Goal: Information Seeking & Learning: Check status

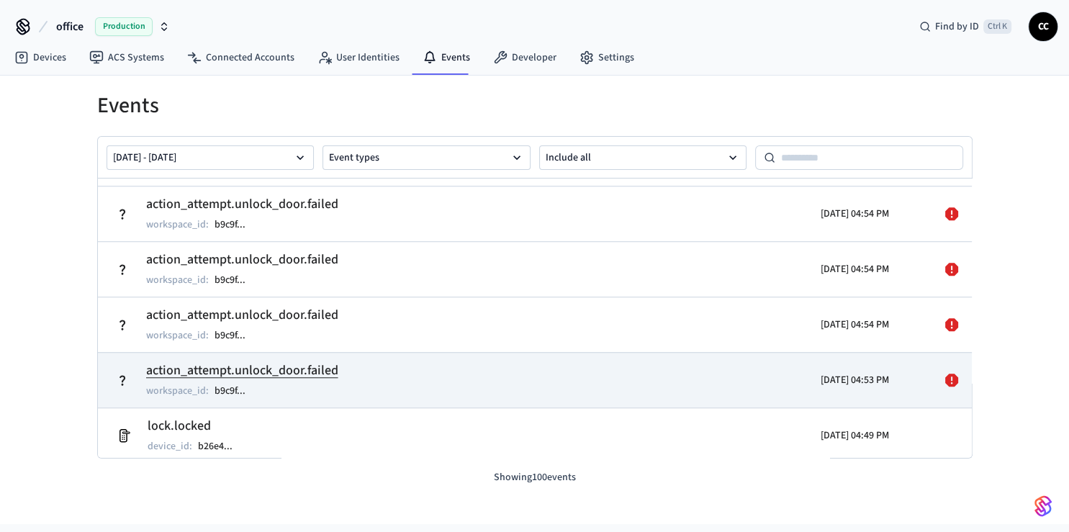
scroll to position [1285, 0]
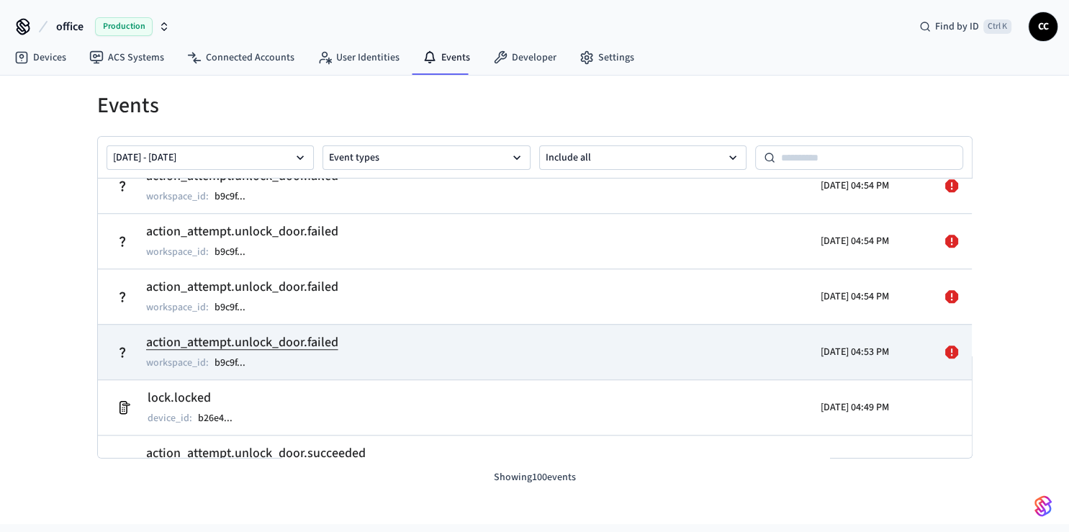
click at [590, 350] on td "action_attempt.unlock_door.failed workspace_id : b9c9f ..." at bounding box center [392, 352] width 567 height 40
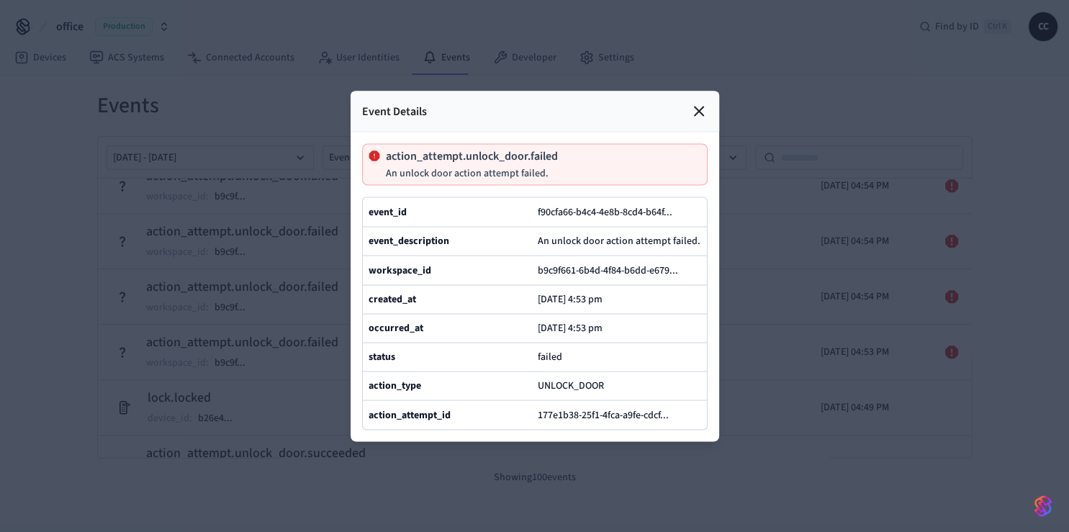
click at [766, 410] on div at bounding box center [534, 266] width 1069 height 532
click at [693, 102] on icon at bounding box center [698, 110] width 17 height 17
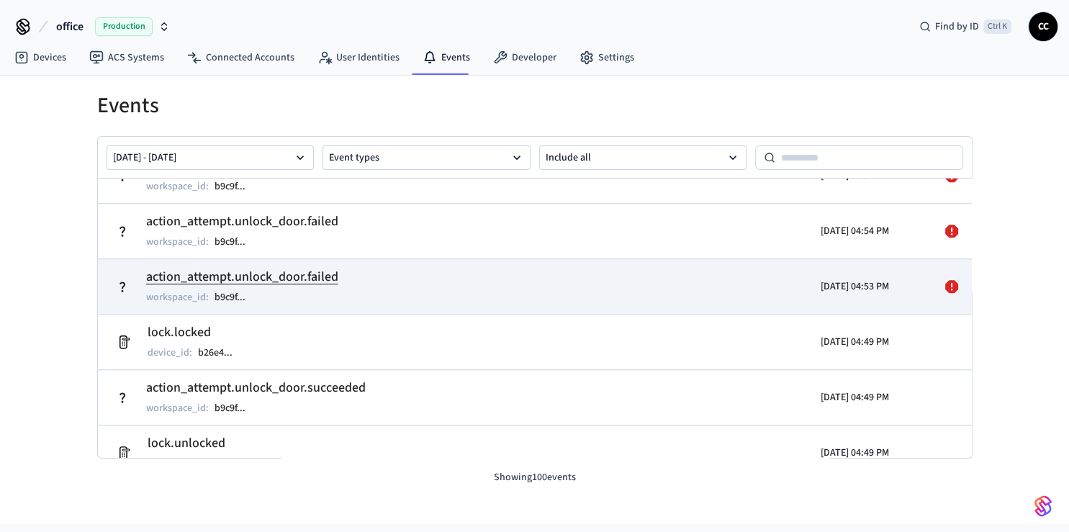
scroll to position [1371, 0]
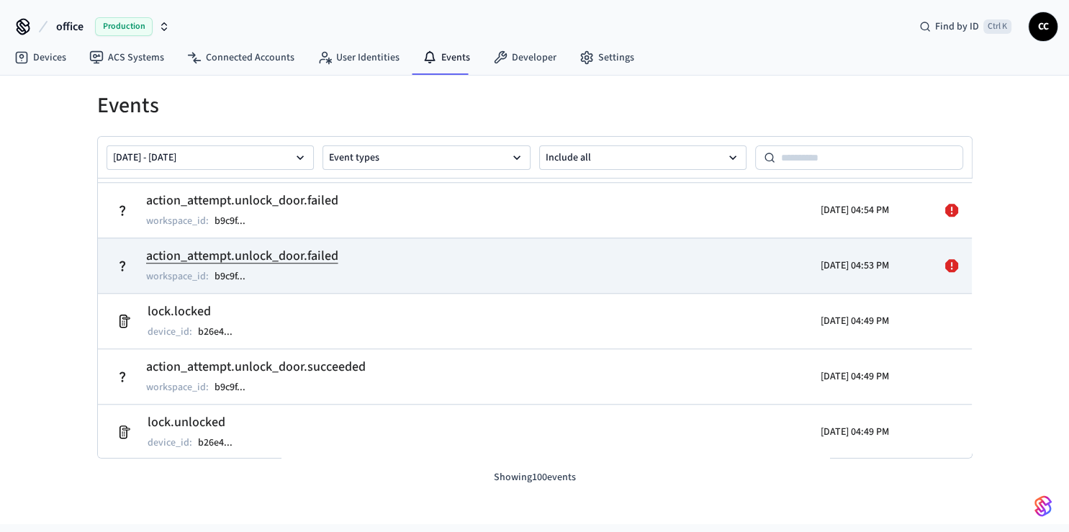
click at [943, 265] on icon at bounding box center [951, 265] width 17 height 17
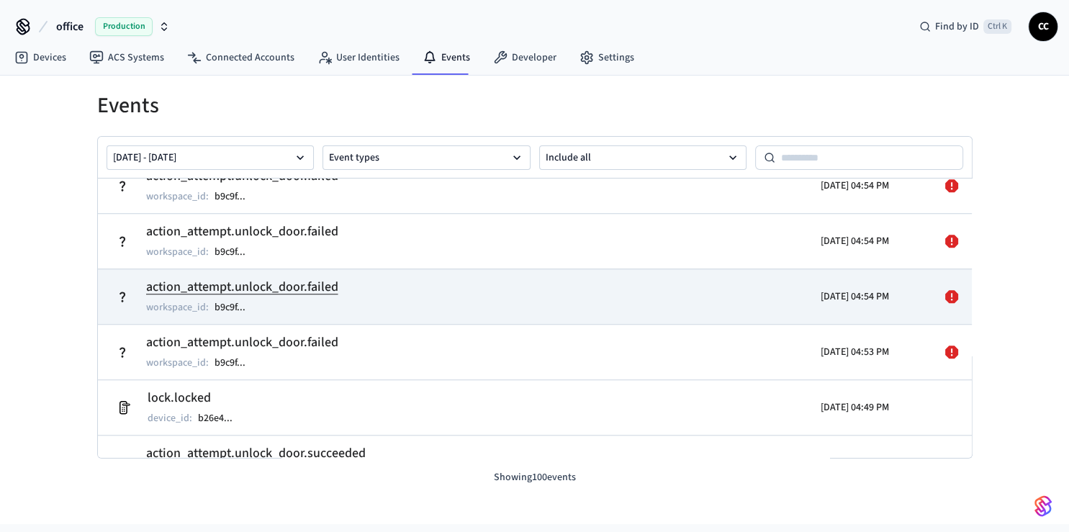
click at [945, 298] on icon at bounding box center [951, 296] width 13 height 13
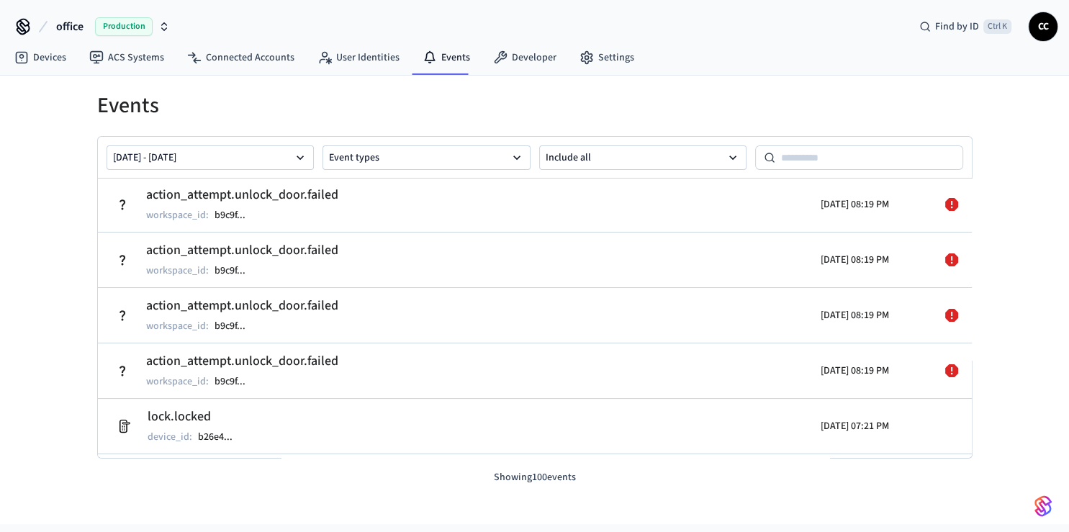
scroll to position [0, 0]
click at [50, 296] on div "Events Sep 19 2025 - Sep 26 2025 Event types Include all action_attempt.unlock_…" at bounding box center [534, 300] width 1069 height 448
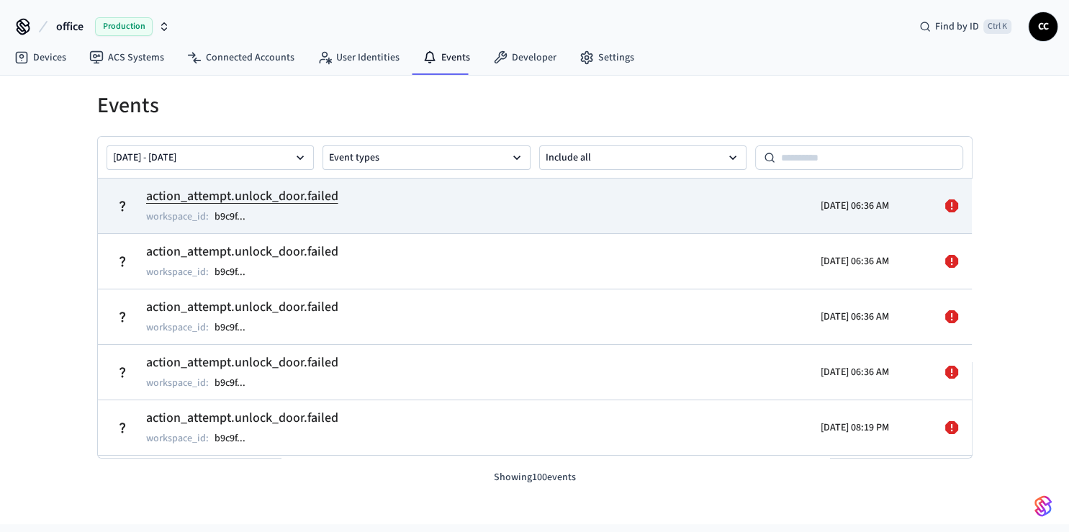
click at [468, 222] on td "action_attempt.unlock_door.failed workspace_id : b9c9f ..." at bounding box center [392, 206] width 567 height 40
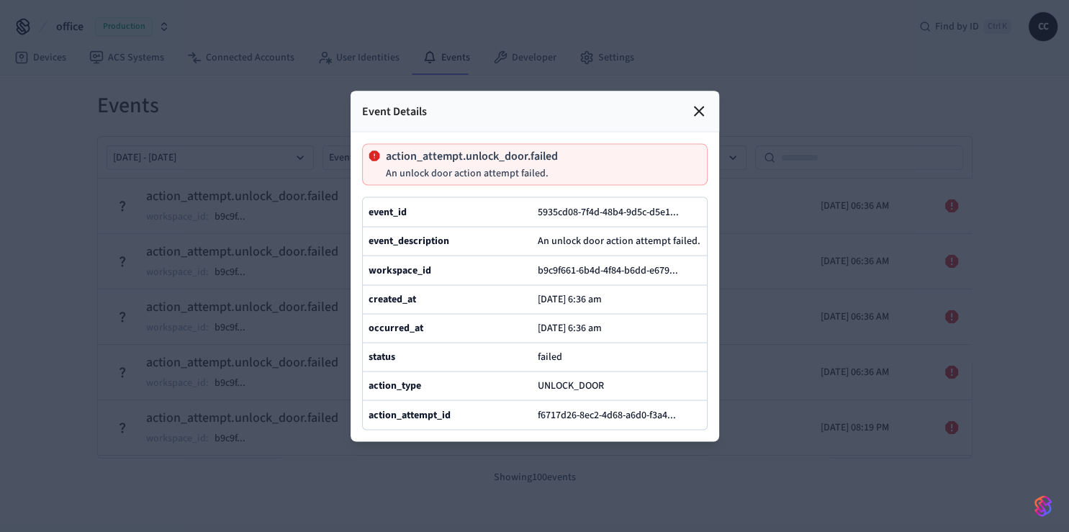
click at [702, 107] on icon at bounding box center [699, 111] width 9 height 9
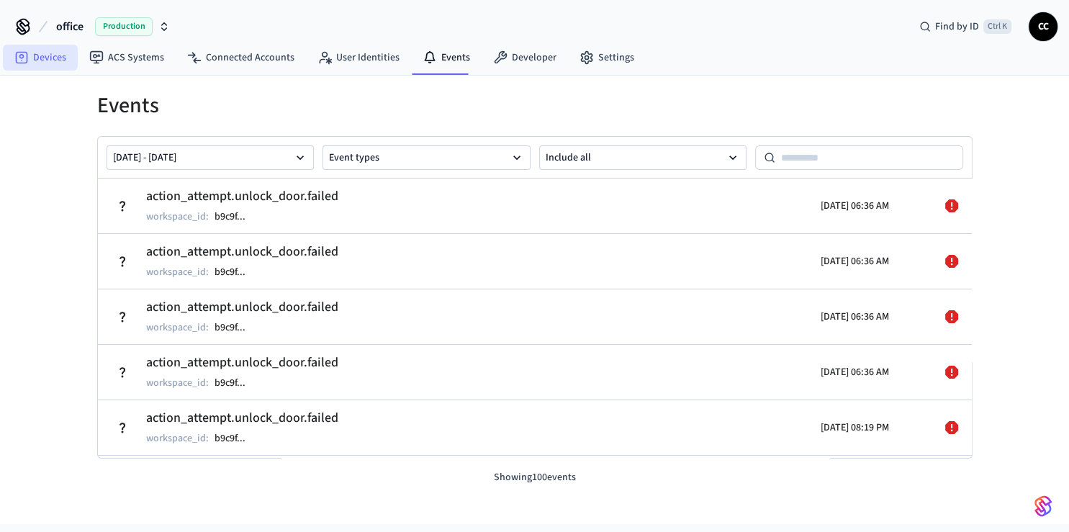
click at [42, 57] on link "Devices" at bounding box center [40, 58] width 75 height 26
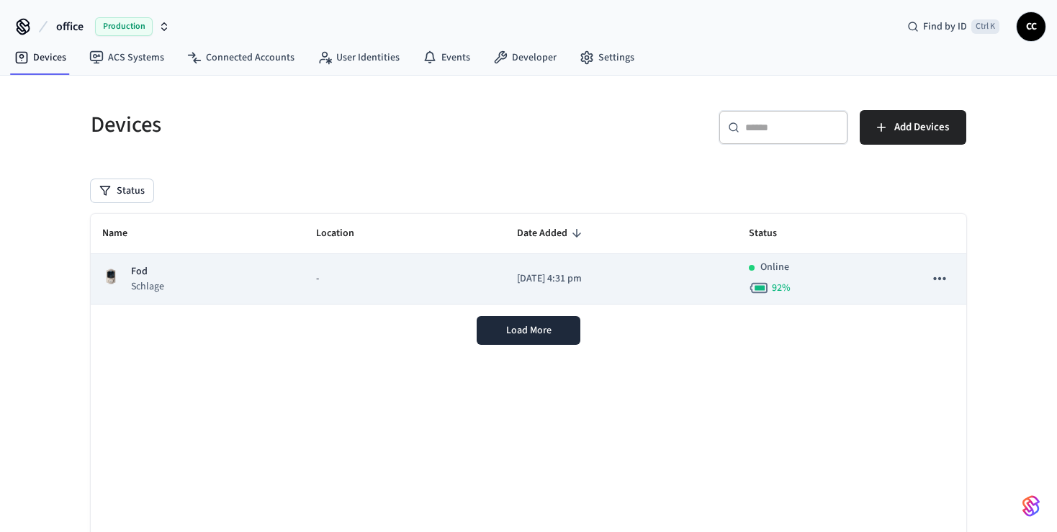
click at [837, 274] on div "Online 92 %" at bounding box center [825, 279] width 153 height 38
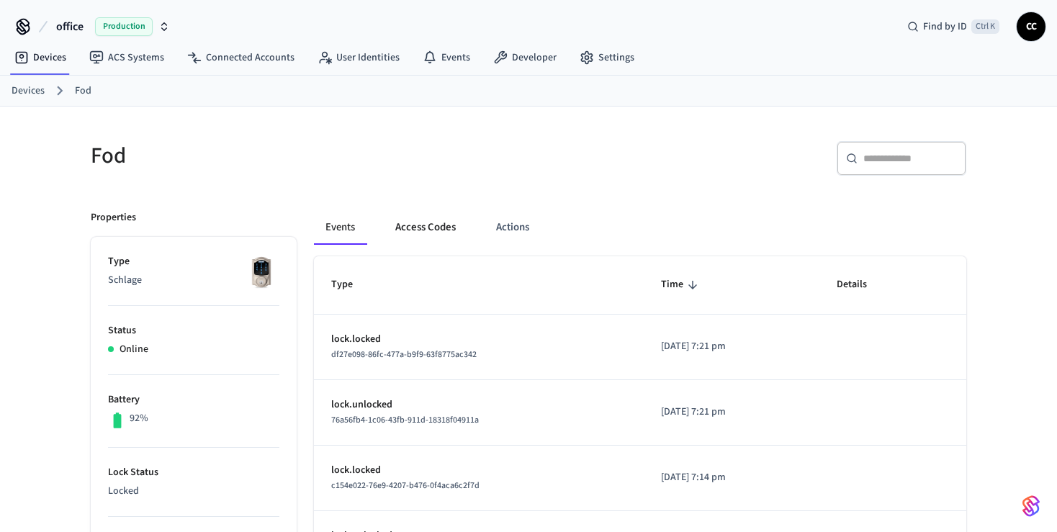
click at [440, 229] on button "Access Codes" at bounding box center [425, 227] width 83 height 35
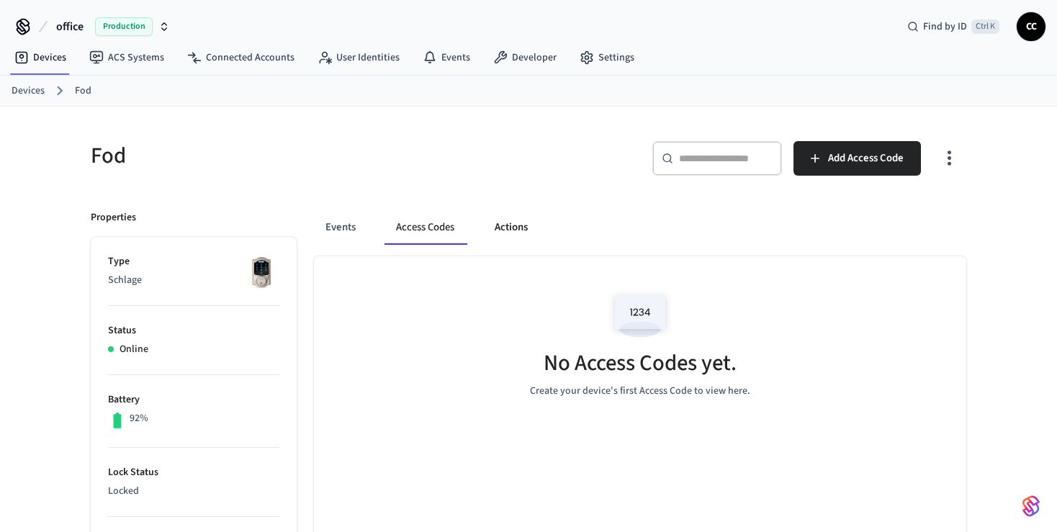
click at [525, 225] on button "Actions" at bounding box center [511, 227] width 56 height 35
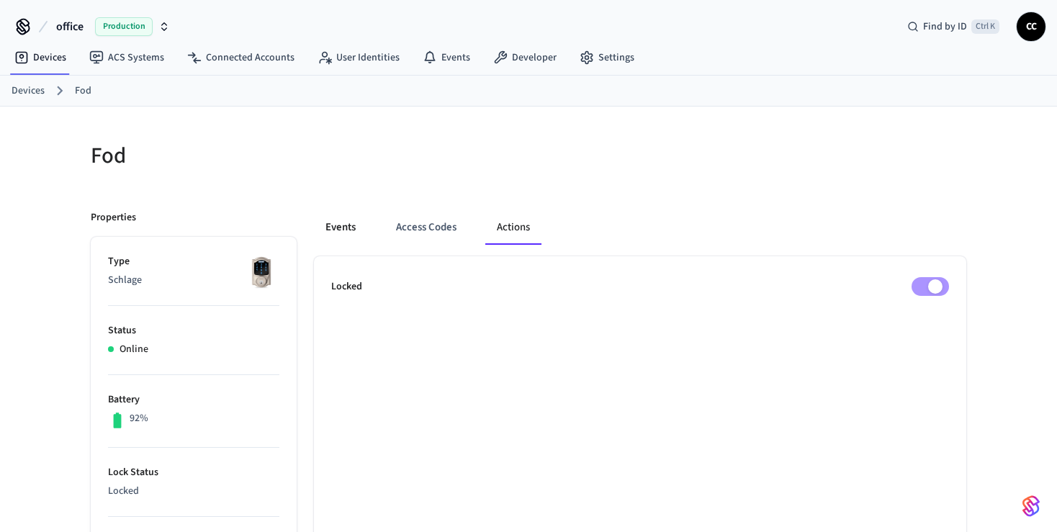
click at [351, 226] on button "Events" at bounding box center [340, 227] width 53 height 35
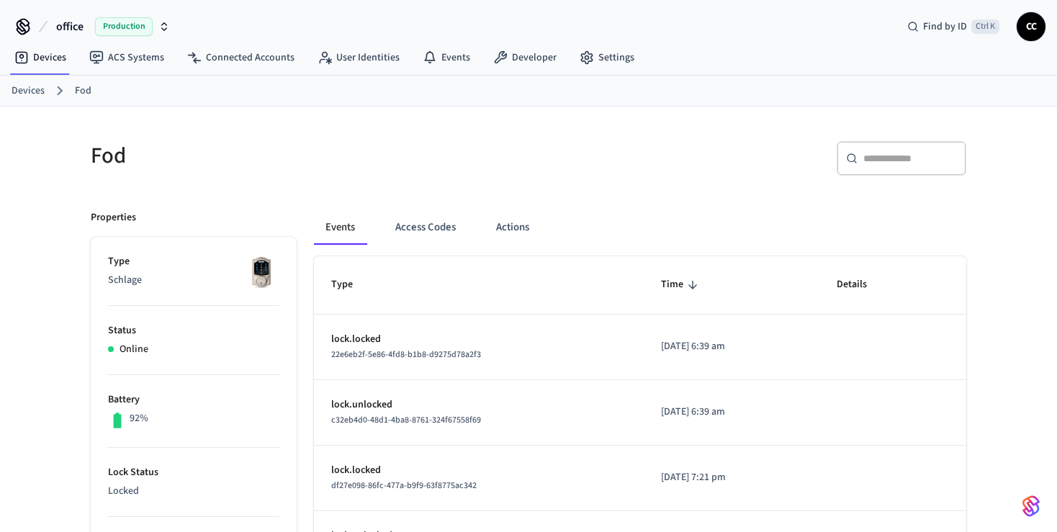
click at [286, 164] on h5 "Fod" at bounding box center [305, 156] width 429 height 30
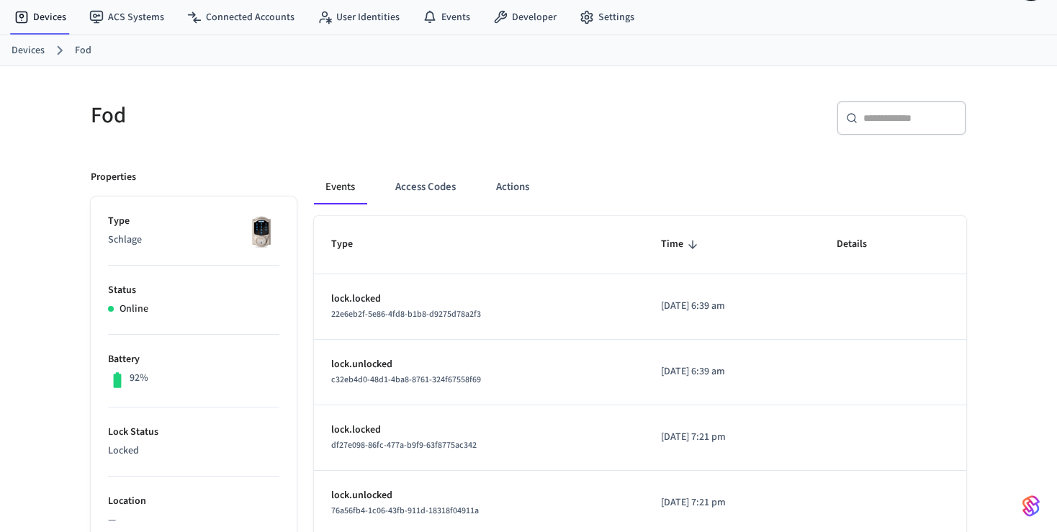
scroll to position [76, 0]
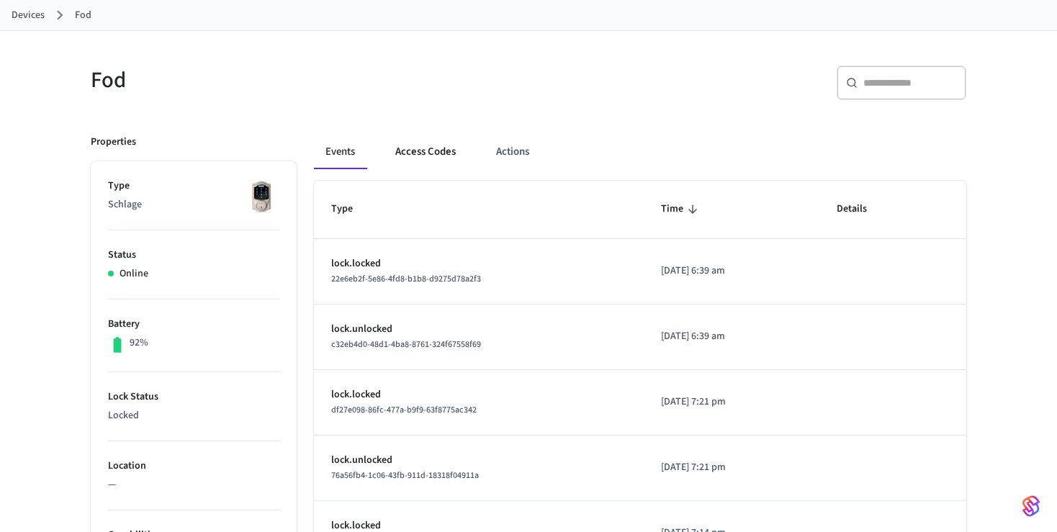
click at [439, 157] on button "Access Codes" at bounding box center [425, 152] width 83 height 35
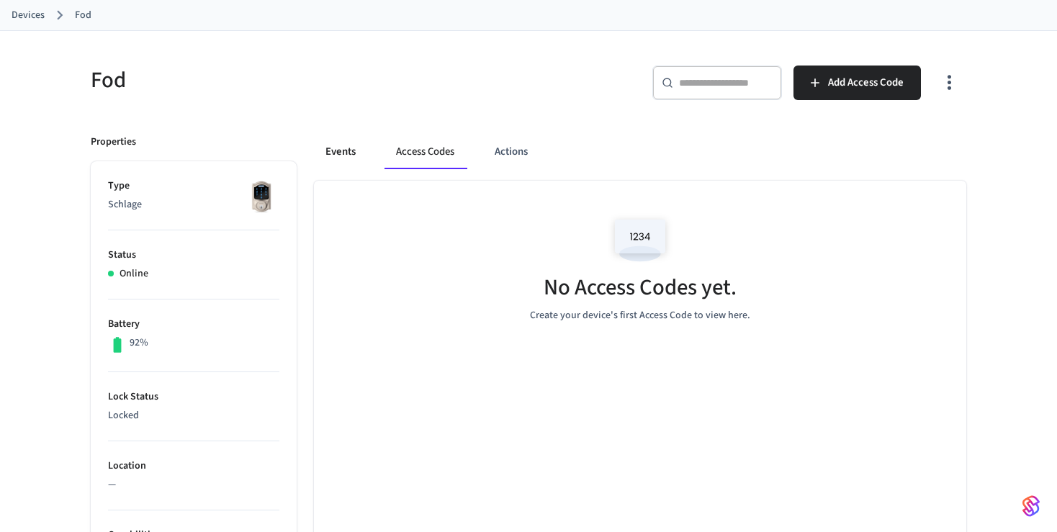
click at [320, 150] on button "Events" at bounding box center [340, 152] width 53 height 35
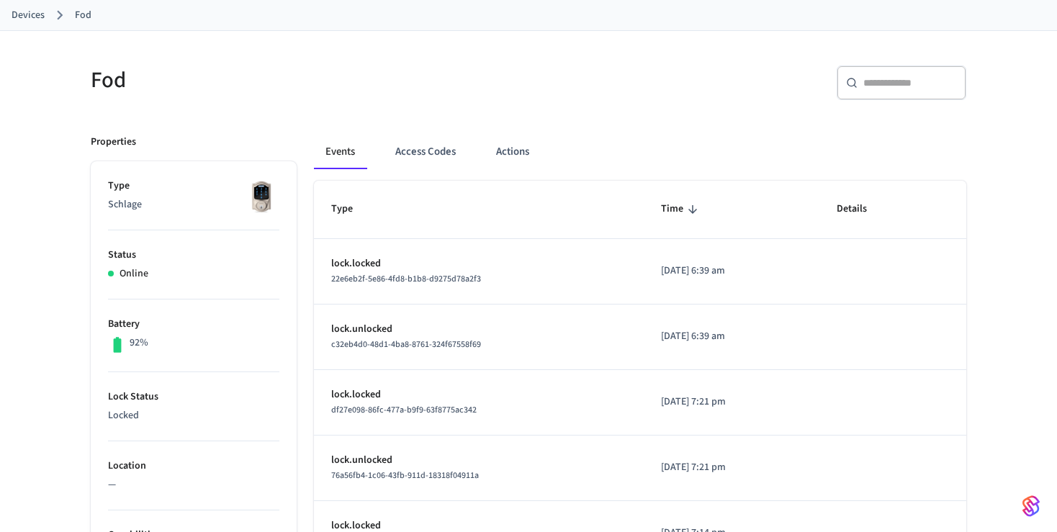
scroll to position [0, 0]
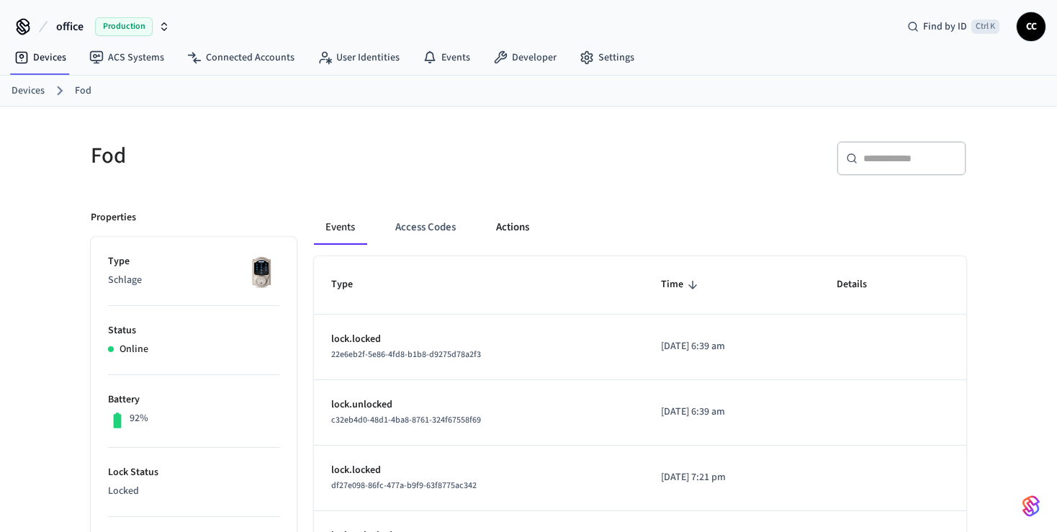
click at [521, 225] on button "Actions" at bounding box center [512, 227] width 56 height 35
click at [448, 59] on link "Events" at bounding box center [446, 58] width 71 height 26
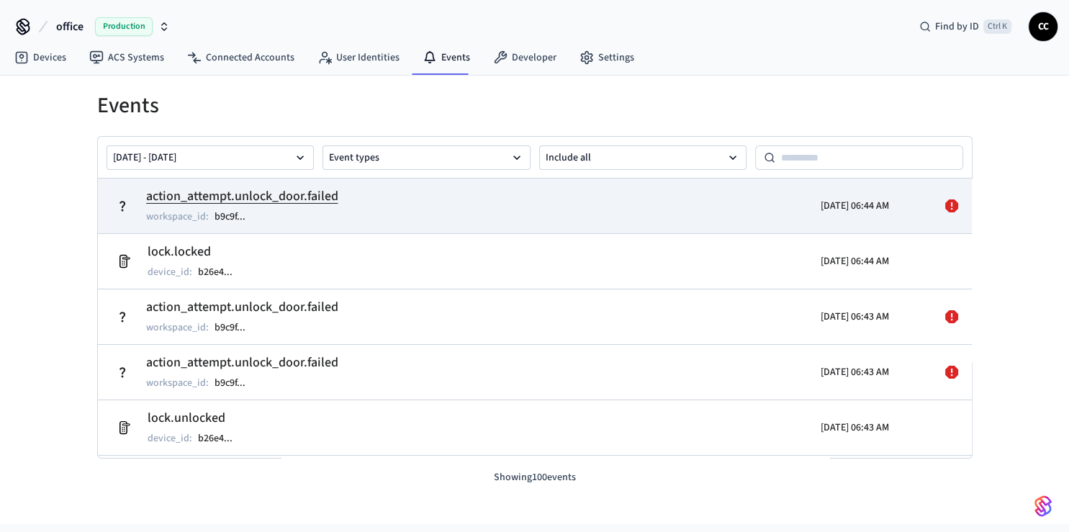
click at [522, 214] on td "action_attempt.unlock_door.failed workspace_id : b9c9f ..." at bounding box center [392, 206] width 567 height 40
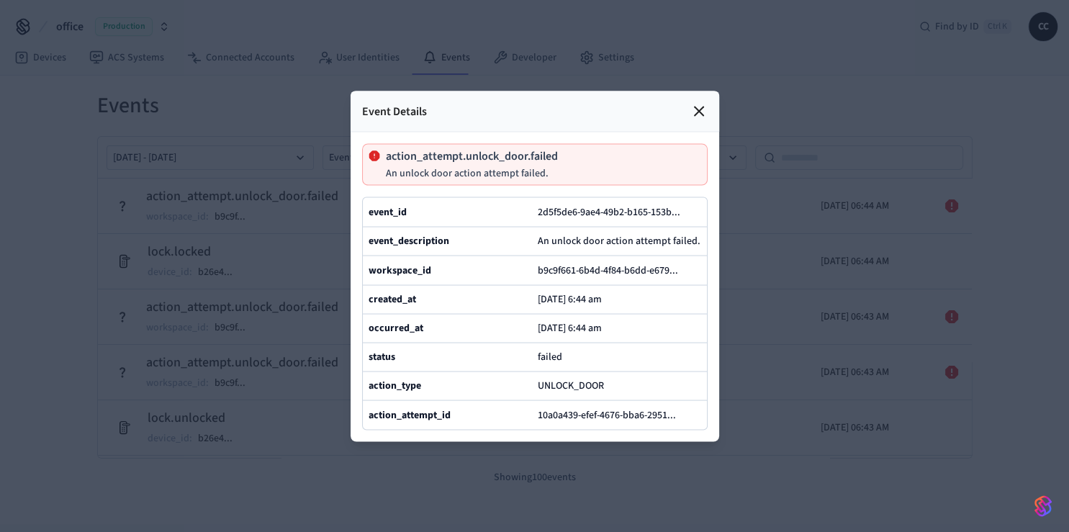
click at [448, 150] on div "action_attempt.unlock_door.failed An unlock door action attempt failed." at bounding box center [472, 164] width 172 height 29
click at [704, 102] on icon at bounding box center [698, 110] width 17 height 17
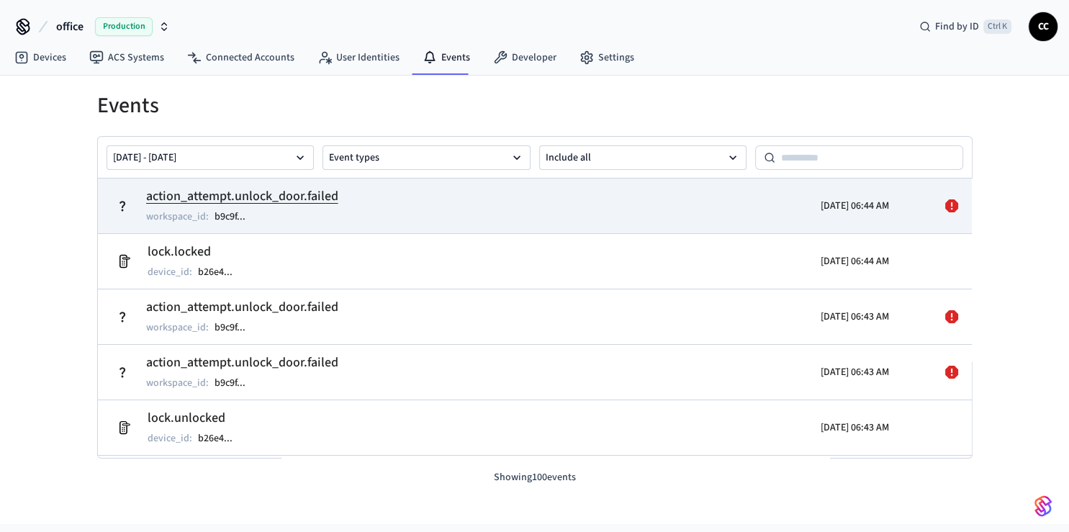
click at [943, 204] on icon at bounding box center [951, 205] width 17 height 17
click at [175, 221] on p "workspace_id :" at bounding box center [177, 216] width 63 height 14
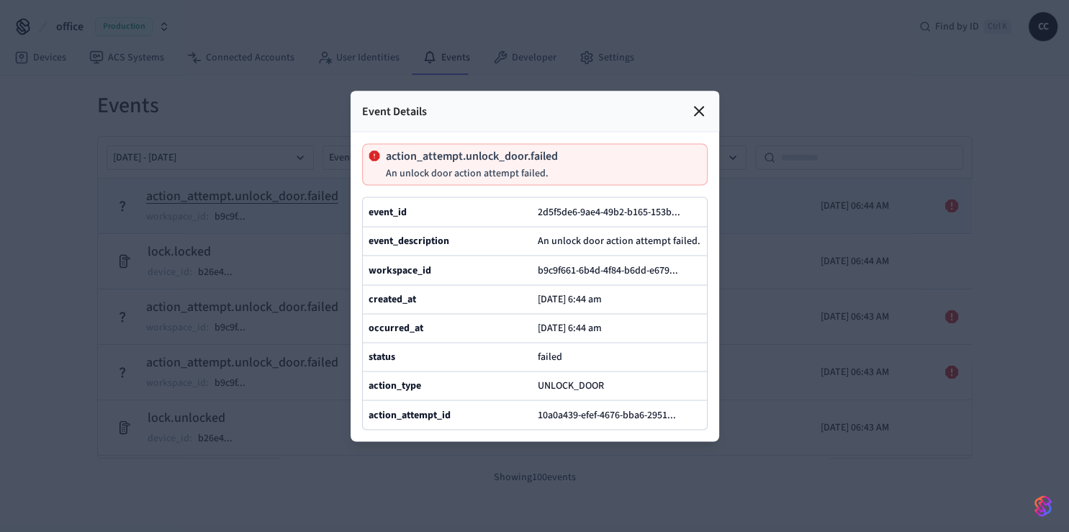
click at [173, 221] on div at bounding box center [534, 266] width 1069 height 532
click at [55, 223] on div at bounding box center [534, 266] width 1069 height 532
click at [692, 102] on icon at bounding box center [698, 110] width 17 height 17
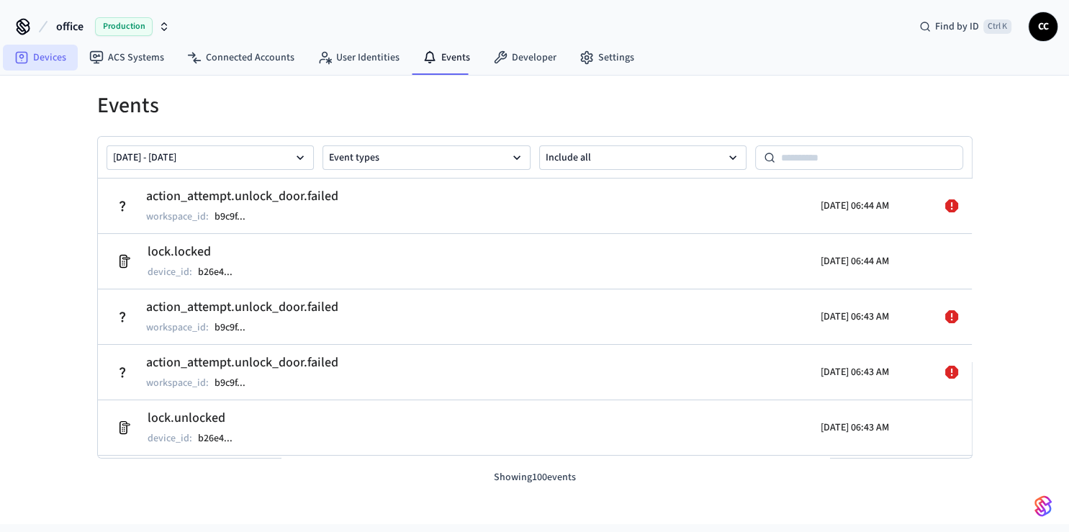
click at [47, 58] on link "Devices" at bounding box center [40, 58] width 75 height 26
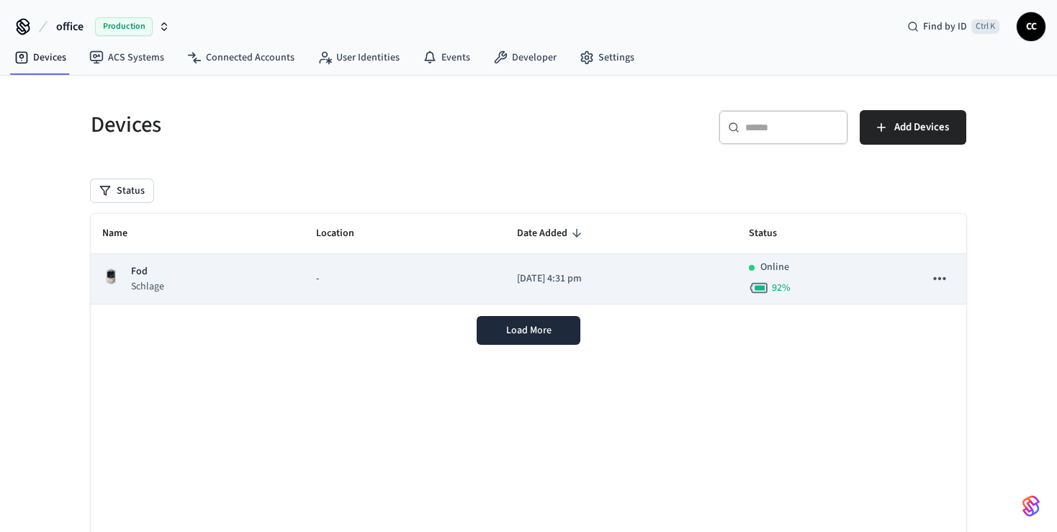
click at [410, 271] on td "-" at bounding box center [404, 279] width 201 height 50
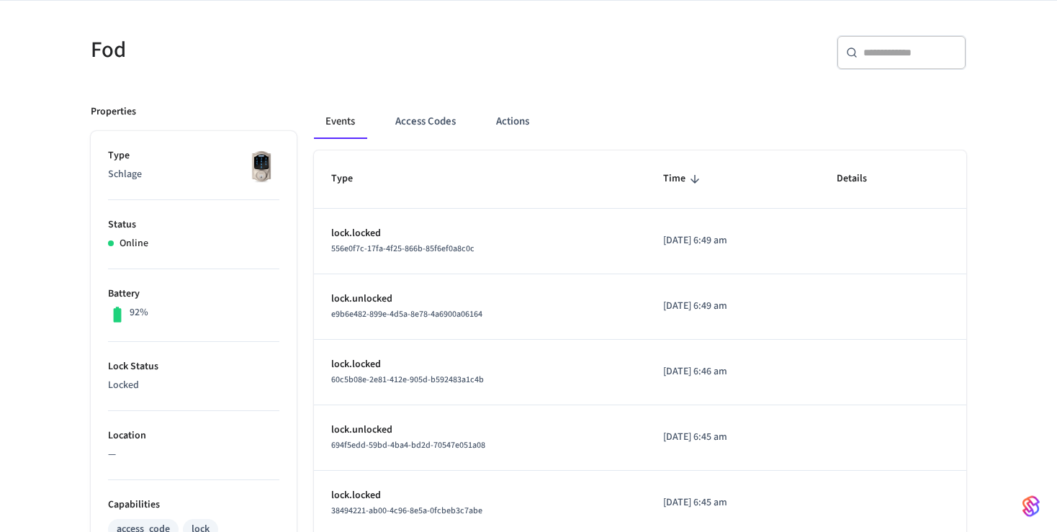
scroll to position [1, 0]
